Goal: Transaction & Acquisition: Purchase product/service

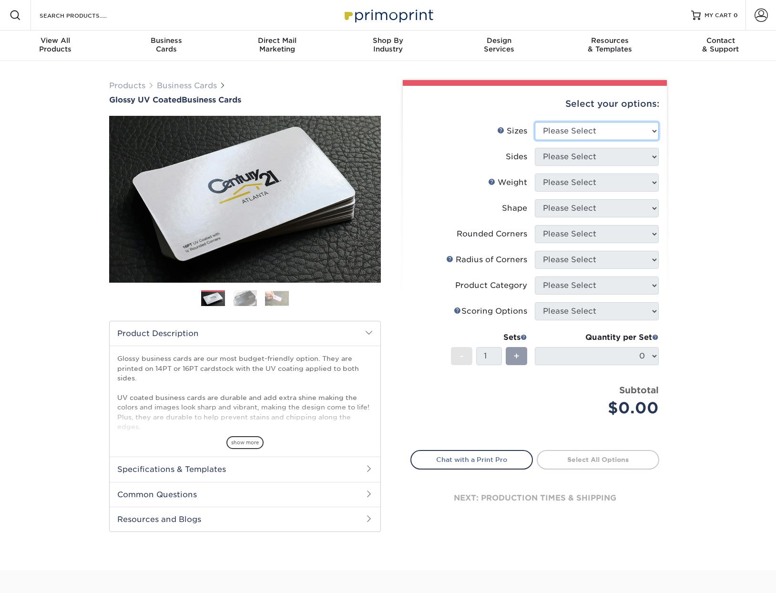
click at [569, 130] on select "Please Select 1.5" x 3.5" - Mini 1.75" x 3.5" - Mini 2" x 2" - Square 2" x 3" -…" at bounding box center [597, 131] width 124 height 18
click at [622, 125] on select "Please Select 1.5" x 3.5" - Mini 1.75" x 3.5" - Mini 2" x 2" - Square 2" x 3" -…" at bounding box center [597, 131] width 124 height 18
select select "2.00x3.50"
click at [535, 122] on select "Please Select 1.5" x 3.5" - Mini 1.75" x 3.5" - Mini 2" x 2" - Square 2" x 3" -…" at bounding box center [597, 131] width 124 height 18
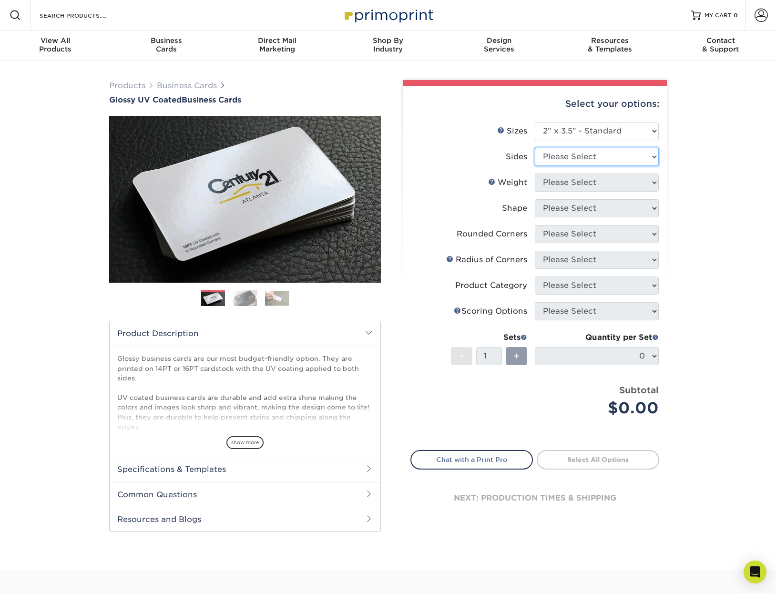
click at [559, 156] on select "Please Select Print Both Sides Print Front Only" at bounding box center [597, 157] width 124 height 18
select select "13abbda7-1d64-4f25-8bb2-c179b224825d"
click at [535, 148] on select "Please Select Print Both Sides Print Front Only" at bounding box center [597, 157] width 124 height 18
click at [564, 184] on select "Please Select 16PT 14PT" at bounding box center [597, 183] width 124 height 18
select select "16PT"
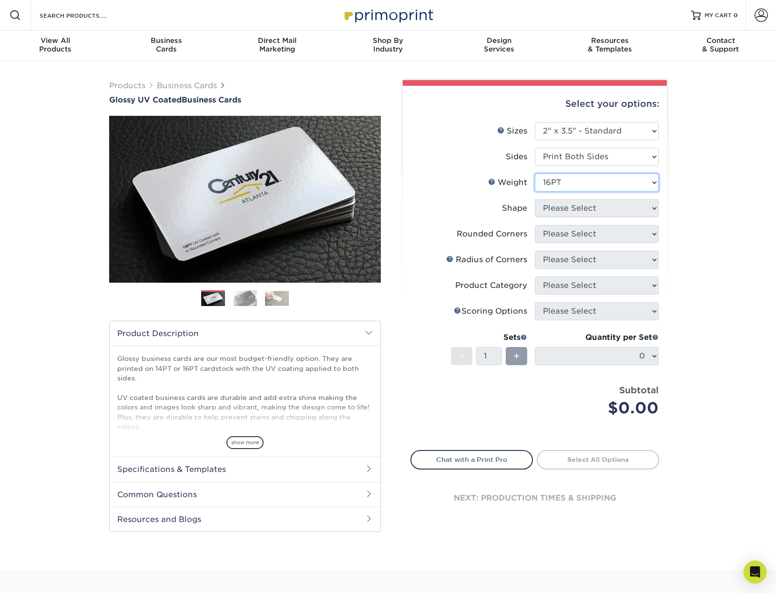
click at [535, 174] on select "Please Select 16PT 14PT" at bounding box center [597, 183] width 124 height 18
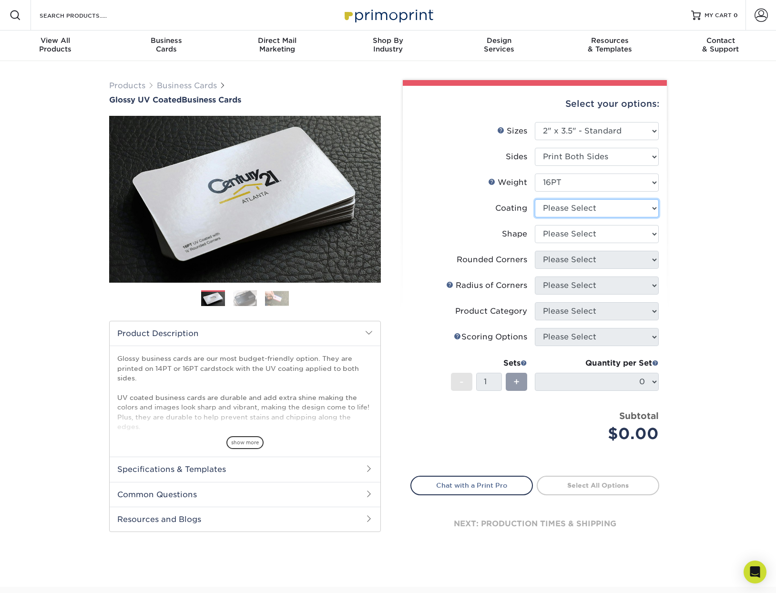
click at [568, 211] on select at bounding box center [597, 208] width 124 height 18
select select "1e8116af-acfc-44b1-83dc-8181aa338834"
click at [535, 199] on select at bounding box center [597, 208] width 124 height 18
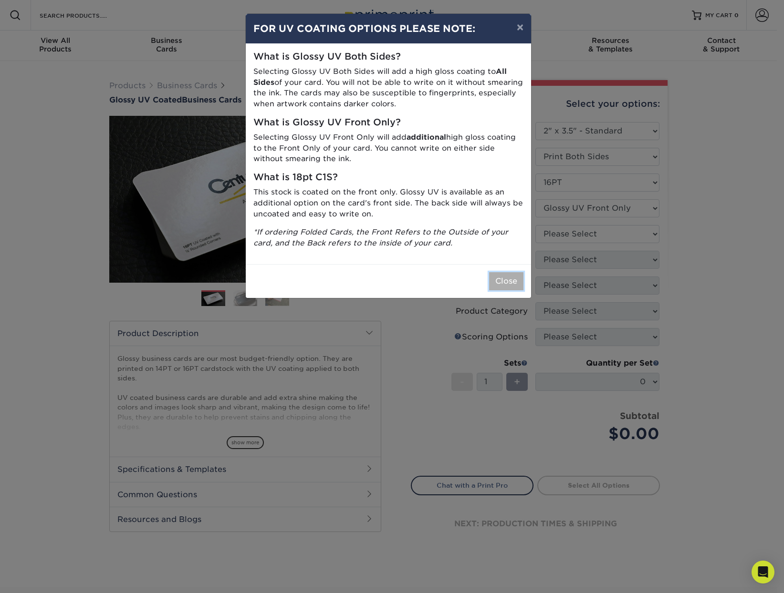
click at [495, 281] on button "Close" at bounding box center [506, 281] width 34 height 18
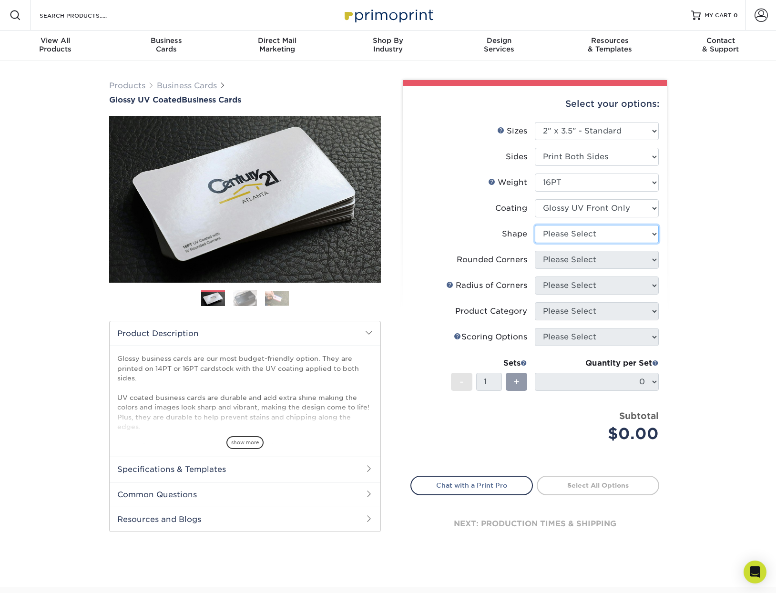
click at [556, 234] on select "Please Select Standard" at bounding box center [597, 234] width 124 height 18
select select "standard"
click at [535, 225] on select "Please Select Standard" at bounding box center [597, 234] width 124 height 18
click at [554, 262] on select "Please Select Yes - Round 2 Corners Yes - Round 4 Corners No" at bounding box center [597, 260] width 124 height 18
select select "7672df9e-0e0a-464d-8e1f-920c575e4da3"
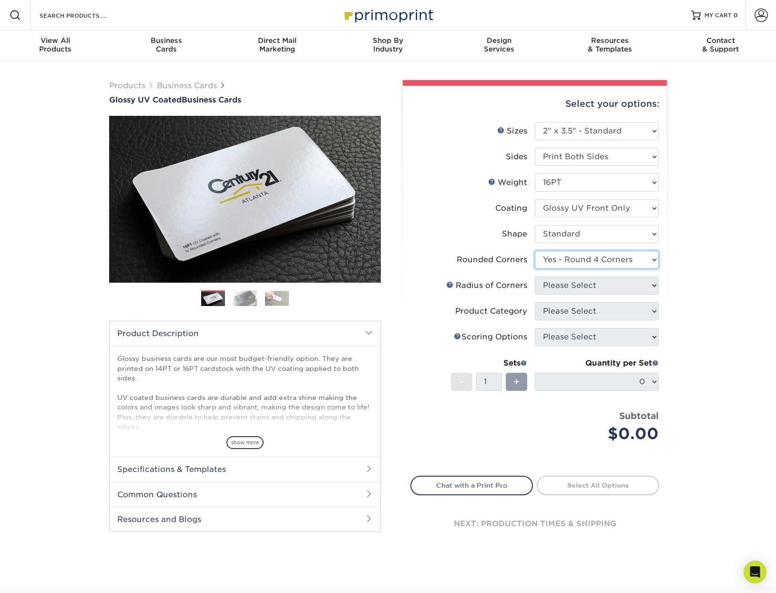
click at [535, 251] on select "Please Select Yes - Round 2 Corners Yes - Round 4 Corners No" at bounding box center [597, 260] width 124 height 18
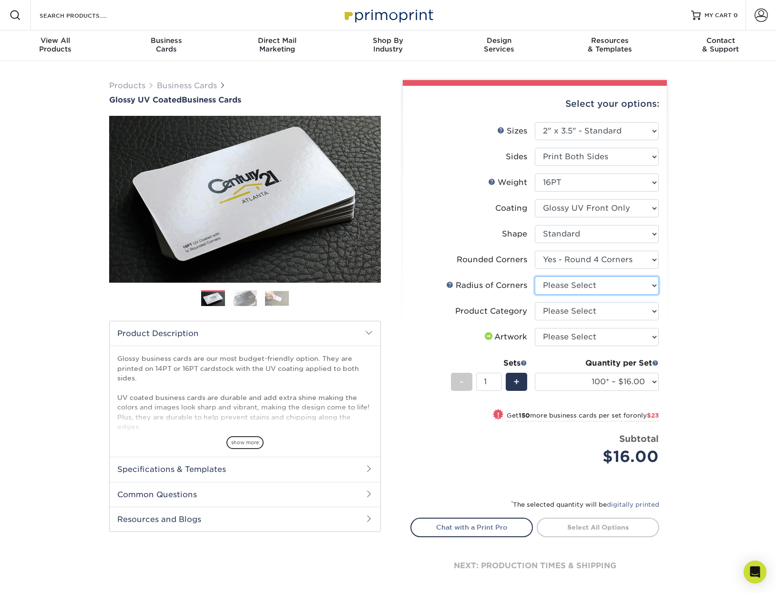
click at [571, 288] on select "Please Select Rounded 1/8" Rounded 1/4"" at bounding box center [597, 286] width 124 height 18
select select "479fbfe7-6a0c-4895-8c9a-81739b7486c9"
click at [535, 277] on select "Please Select Rounded 1/8" Rounded 1/4"" at bounding box center [597, 286] width 124 height 18
click at [568, 310] on select "Please Select Business Cards" at bounding box center [597, 311] width 124 height 18
select select "3b5148f1-0588-4f88-a218-97bcfdce65c1"
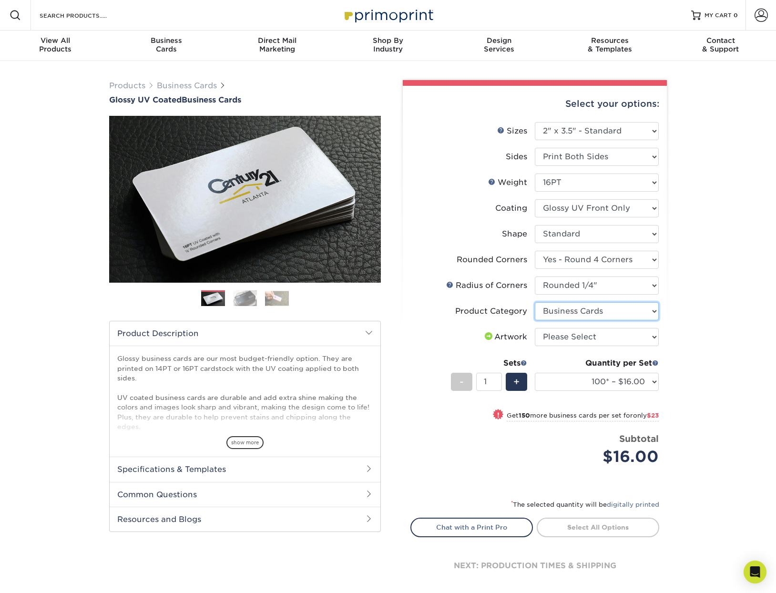
click at [535, 302] on select "Please Select Business Cards" at bounding box center [597, 311] width 124 height 18
click at [567, 339] on select "Please Select I will upload files I need a design - $100" at bounding box center [597, 337] width 124 height 18
select select "upload"
click at [535, 328] on select "Please Select I will upload files I need a design - $100" at bounding box center [597, 337] width 124 height 18
